Goal: Find specific page/section: Find specific page/section

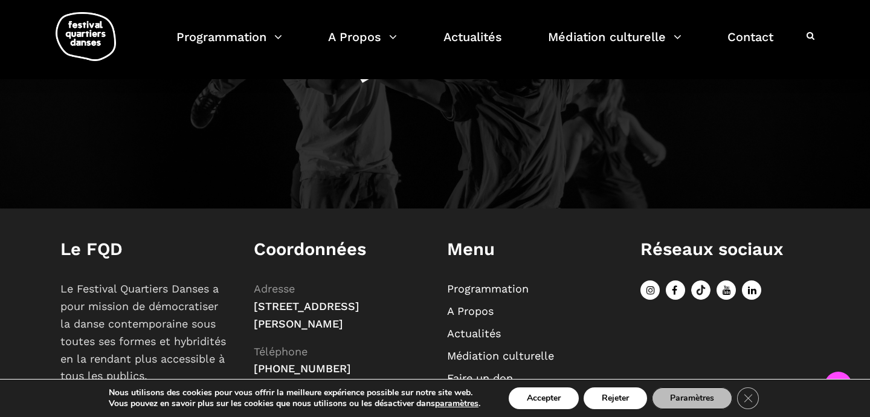
scroll to position [1336, 0]
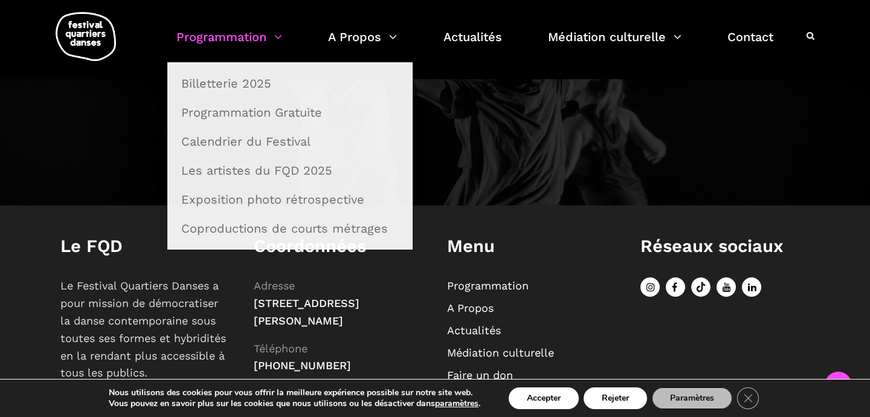
click at [266, 30] on link "Programmation" at bounding box center [229, 45] width 106 height 36
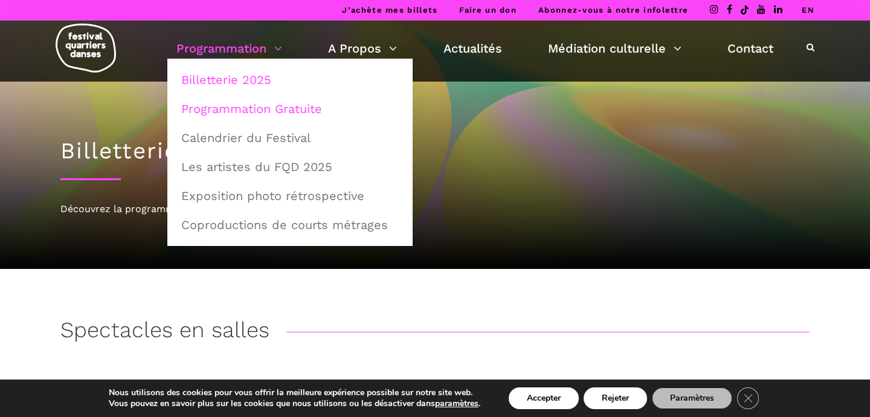
click at [266, 112] on link "Programmation Gratuite" at bounding box center [290, 109] width 232 height 28
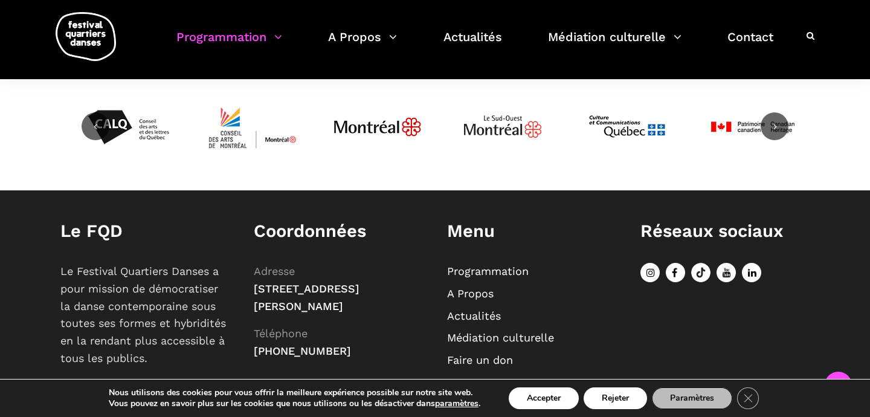
scroll to position [1684, 0]
